Goal: Task Accomplishment & Management: Use online tool/utility

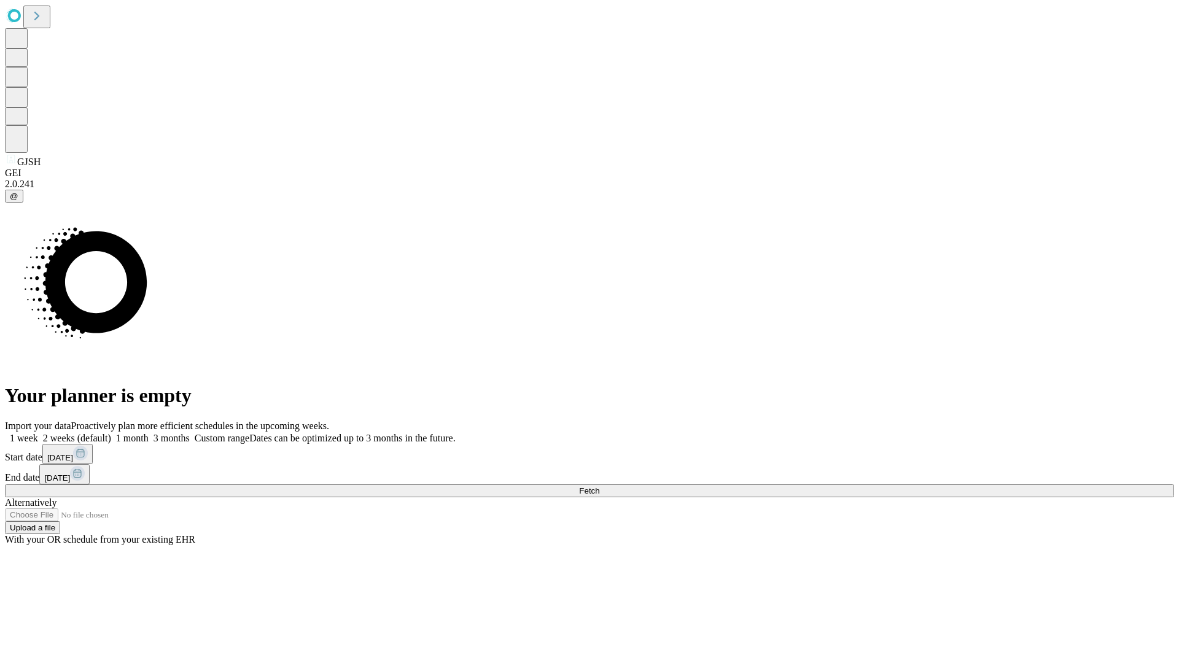
click at [600, 486] on span "Fetch" at bounding box center [589, 490] width 20 height 9
